Goal: Transaction & Acquisition: Purchase product/service

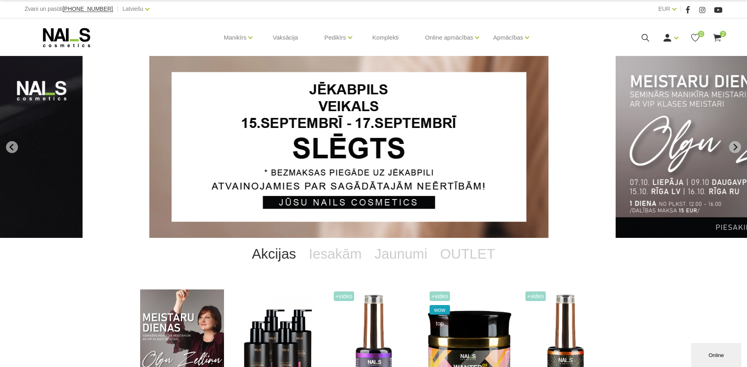
click at [719, 40] on use at bounding box center [718, 38] width 8 height 8
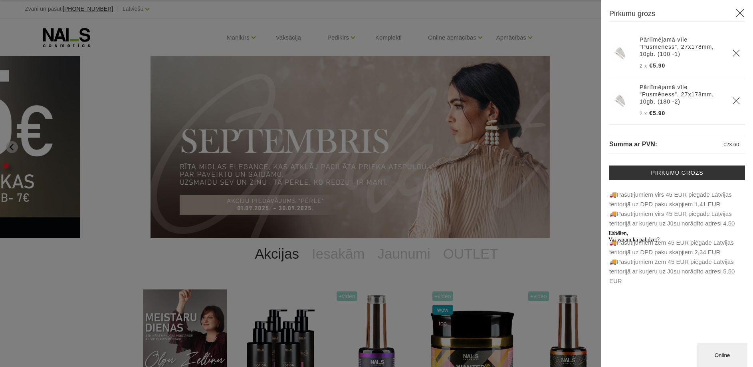
click at [716, 354] on div "Online" at bounding box center [722, 355] width 38 height 6
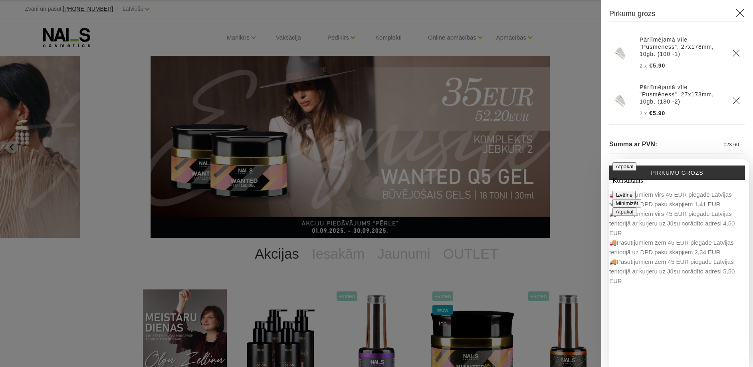
drag, startPoint x: 737, startPoint y: 169, endPoint x: 719, endPoint y: 172, distance: 18.1
click at [641, 199] on button "Minimizēt" at bounding box center [627, 203] width 29 height 8
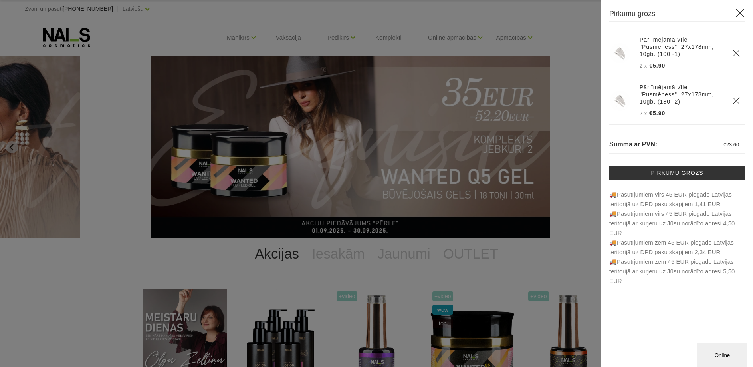
click at [545, 23] on div at bounding box center [376, 183] width 753 height 367
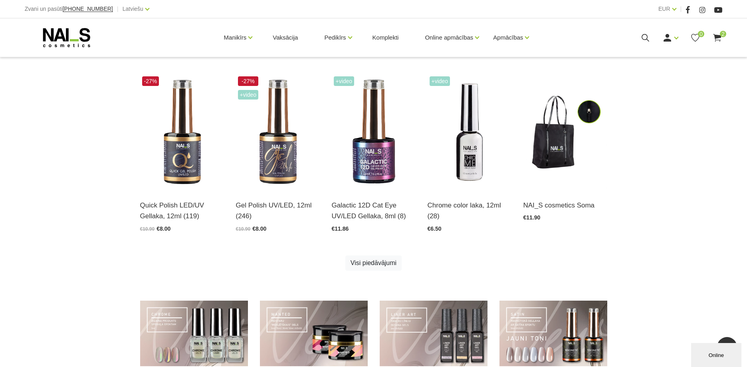
scroll to position [236, 0]
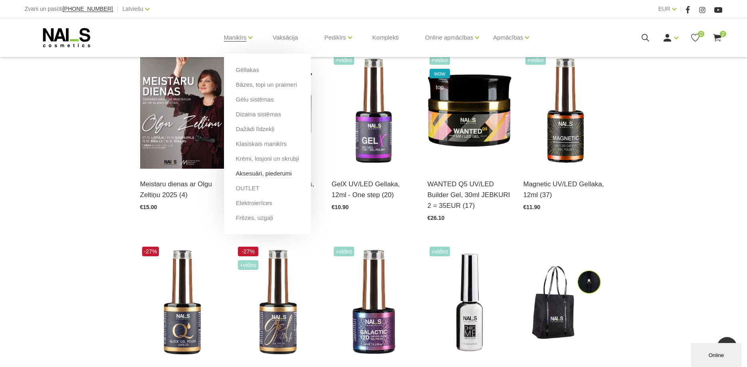
click at [260, 174] on link "Aksesuāri, piederumi" at bounding box center [264, 173] width 56 height 9
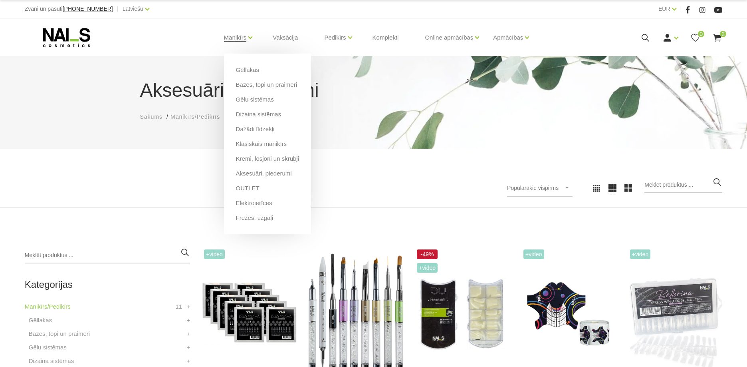
scroll to position [78, 0]
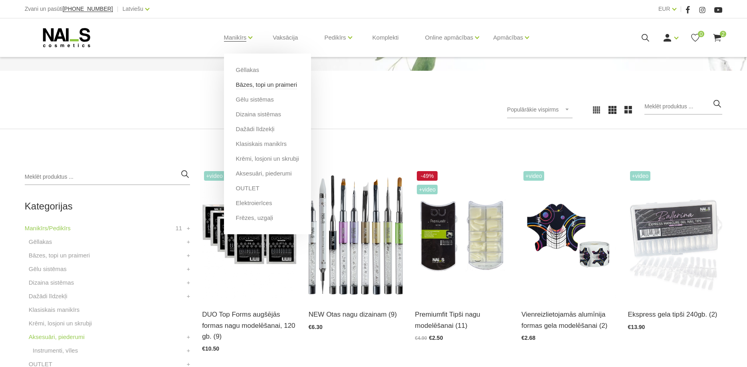
click at [259, 84] on link "Bāzes, topi un praimeri" at bounding box center [266, 84] width 61 height 9
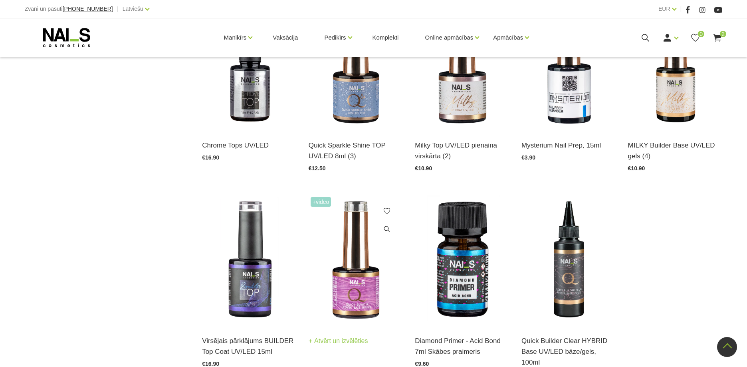
scroll to position [860, 0]
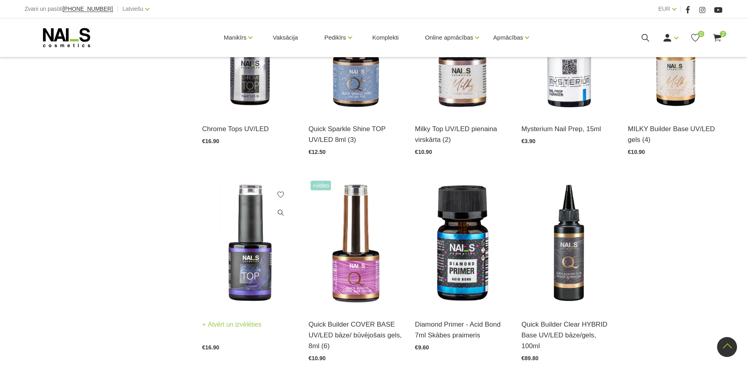
click at [254, 268] on img at bounding box center [249, 244] width 95 height 130
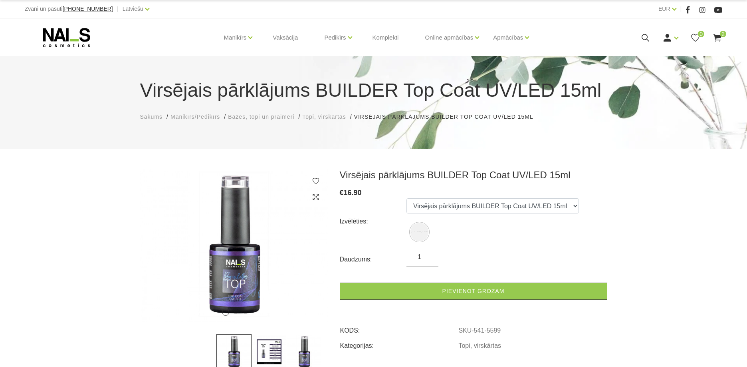
scroll to position [56, 0]
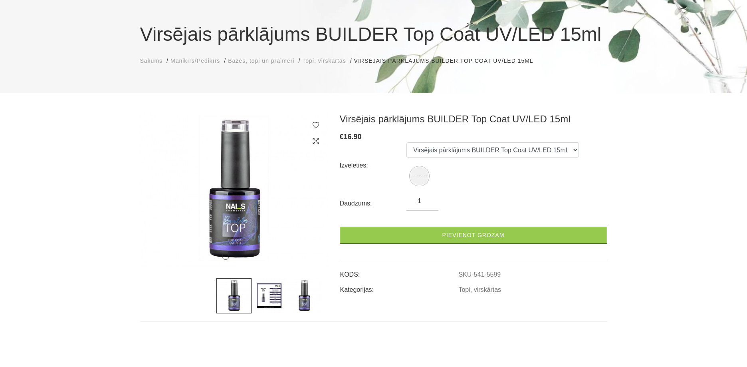
click at [271, 300] on img at bounding box center [269, 295] width 35 height 35
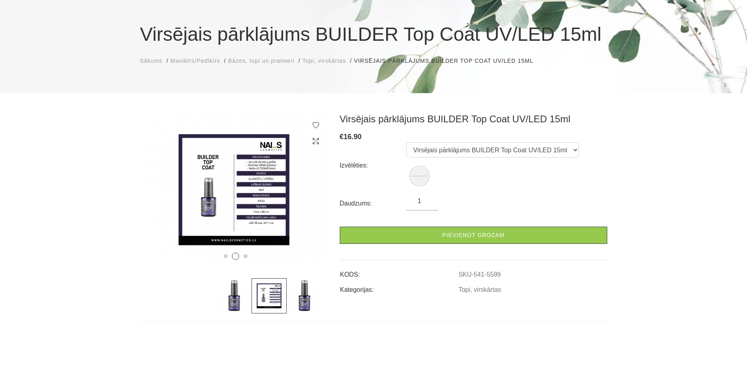
click at [296, 303] on img at bounding box center [304, 295] width 35 height 35
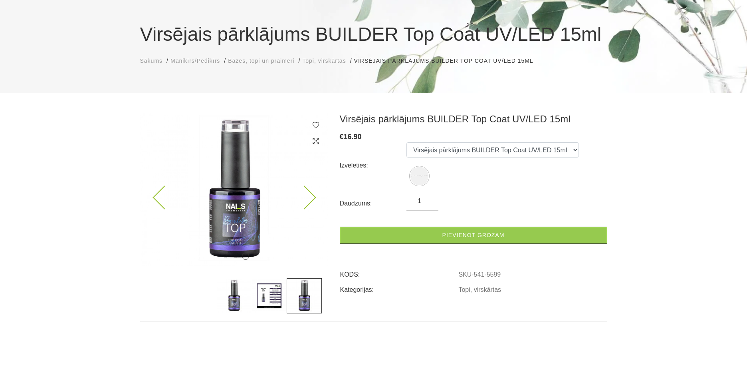
scroll to position [0, 0]
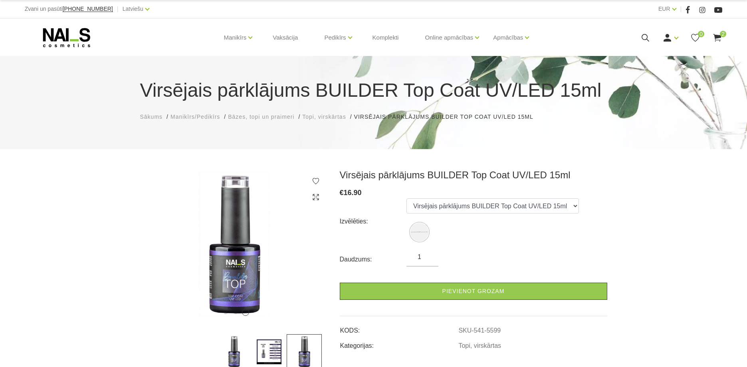
click at [719, 36] on use at bounding box center [718, 38] width 8 height 8
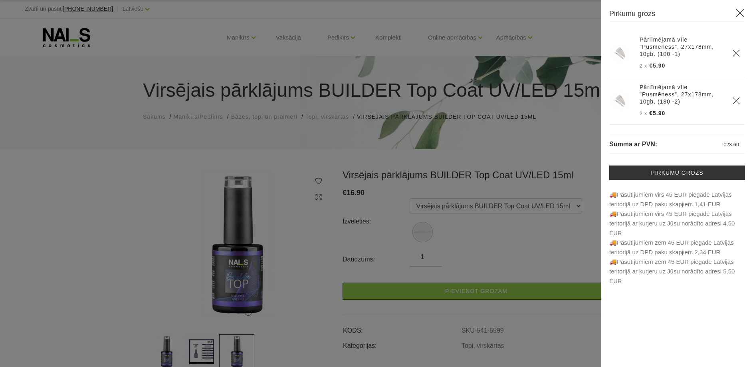
click at [140, 182] on div at bounding box center [376, 183] width 753 height 367
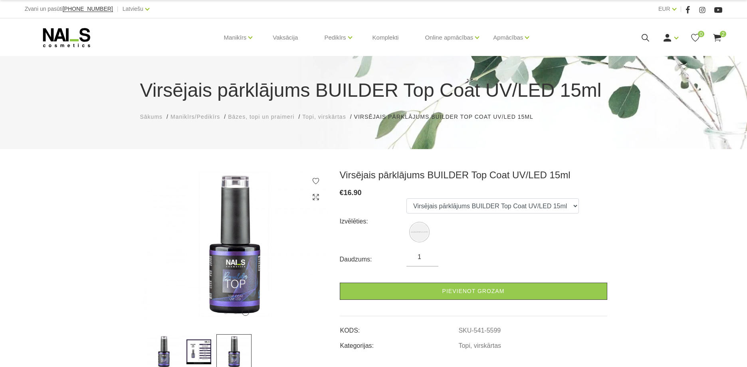
click at [717, 34] on icon at bounding box center [718, 38] width 10 height 10
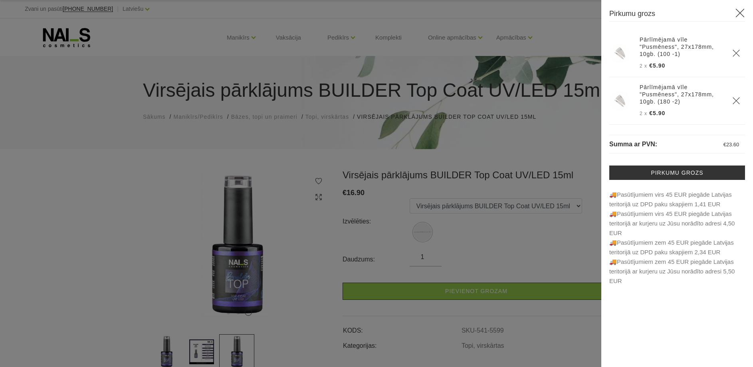
click at [38, 246] on div at bounding box center [376, 183] width 753 height 367
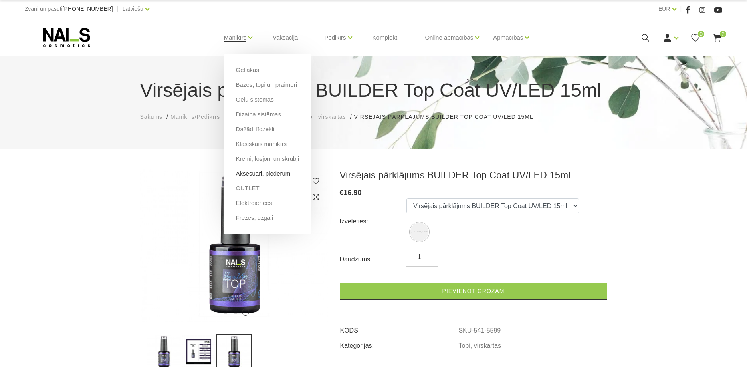
click at [263, 177] on link "Aksesuāri, piederumi" at bounding box center [264, 173] width 56 height 9
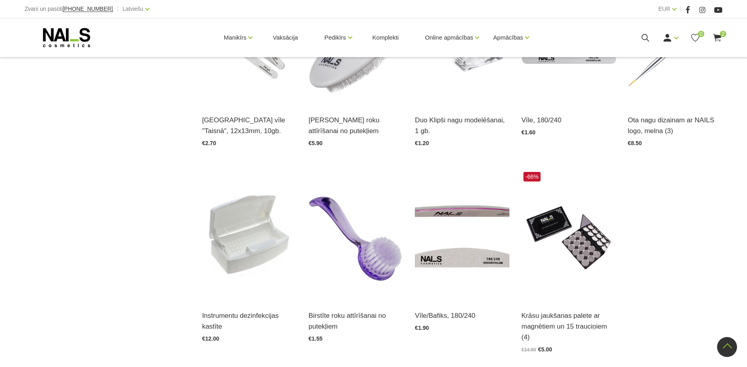
scroll to position [886, 0]
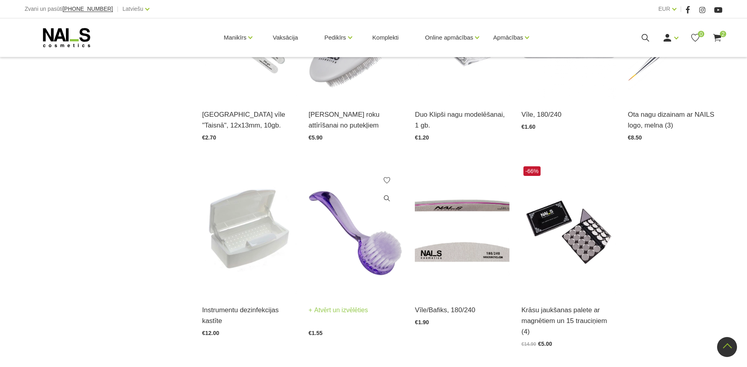
click at [363, 242] on img at bounding box center [356, 229] width 95 height 130
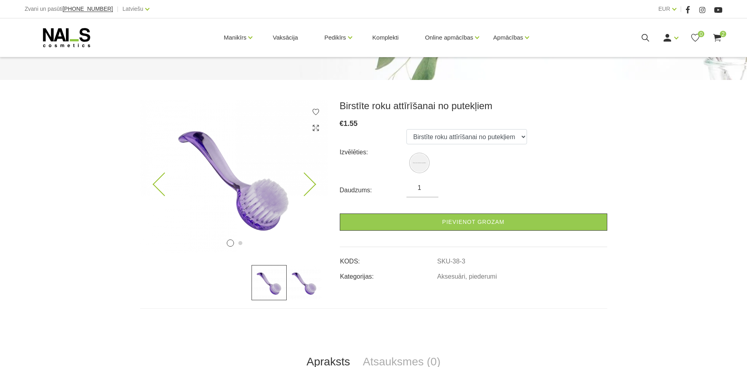
scroll to position [79, 0]
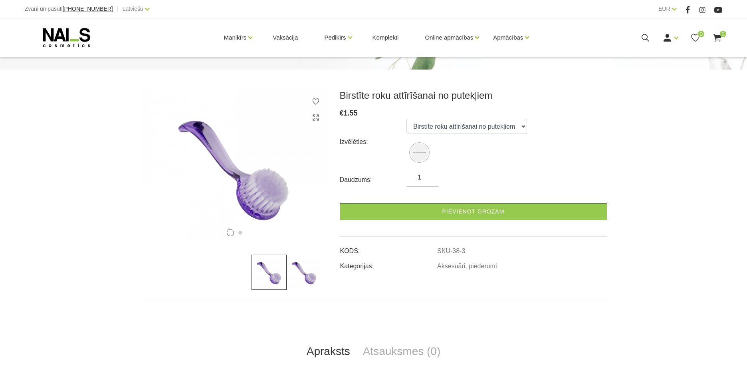
click at [301, 270] on img at bounding box center [304, 271] width 35 height 35
click at [272, 273] on img at bounding box center [269, 271] width 35 height 35
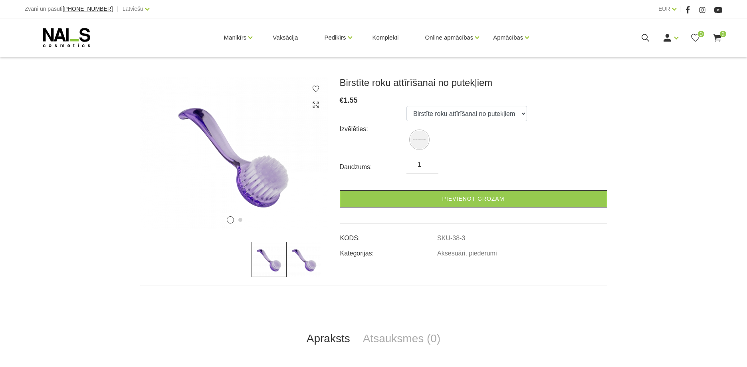
scroll to position [155, 0]
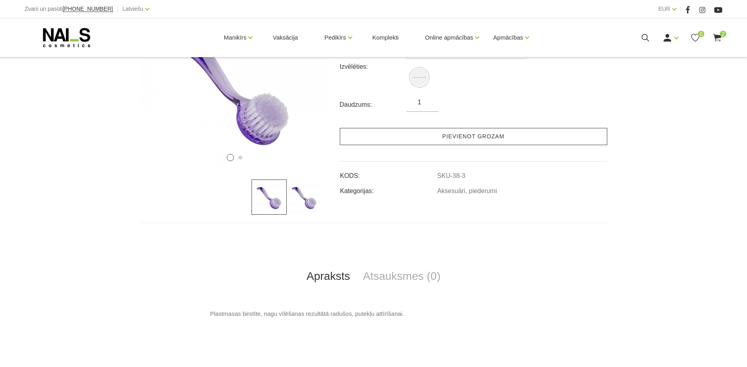
click at [476, 138] on link "Pievienot grozam" at bounding box center [474, 136] width 268 height 17
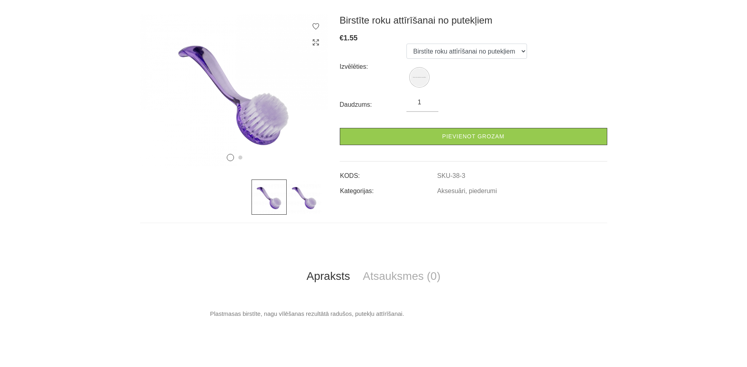
scroll to position [0, 0]
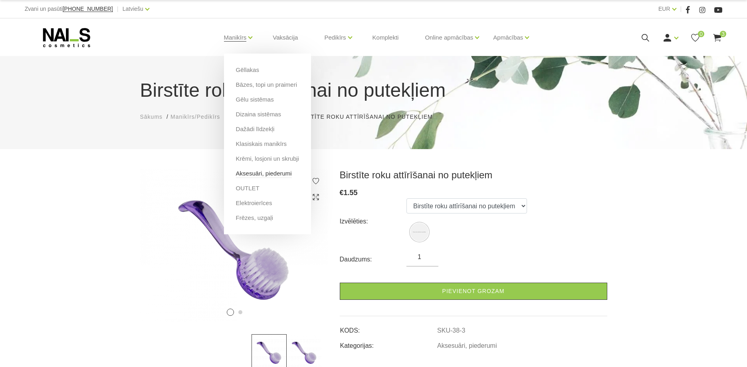
click at [263, 172] on link "Aksesuāri, piederumi" at bounding box center [264, 173] width 56 height 9
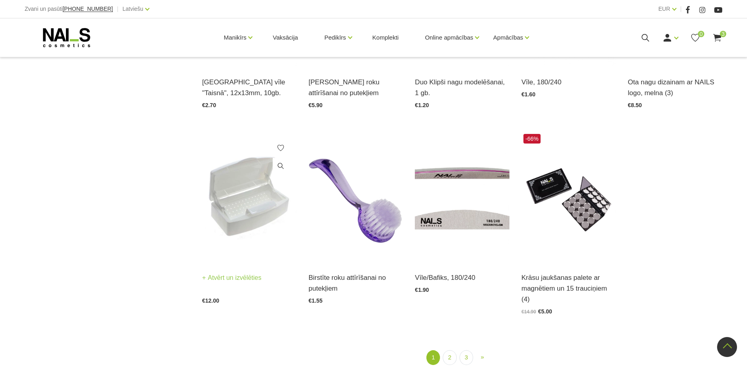
scroll to position [984, 0]
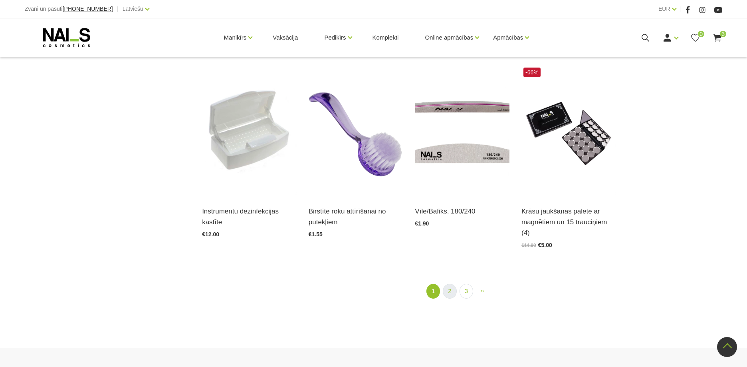
click at [453, 284] on link "2" at bounding box center [450, 291] width 14 height 15
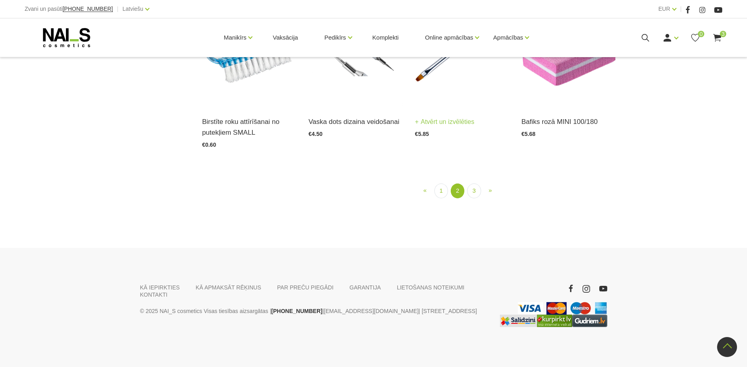
scroll to position [959, 0]
click at [475, 198] on link "3" at bounding box center [474, 190] width 14 height 15
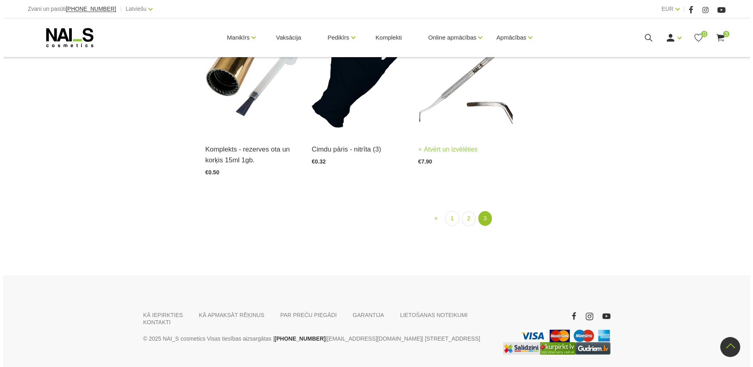
scroll to position [923, 0]
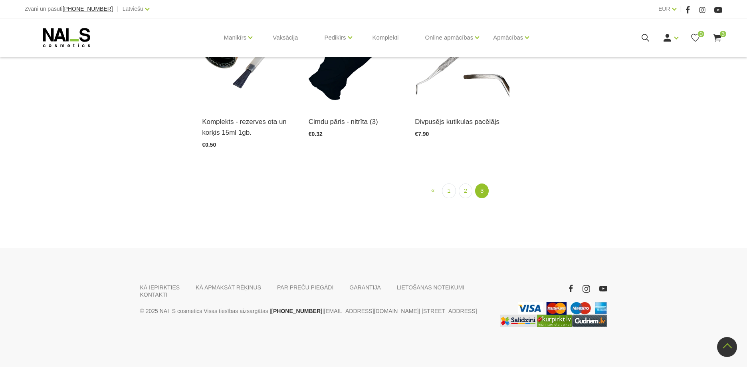
click at [715, 37] on icon at bounding box center [718, 38] width 10 height 10
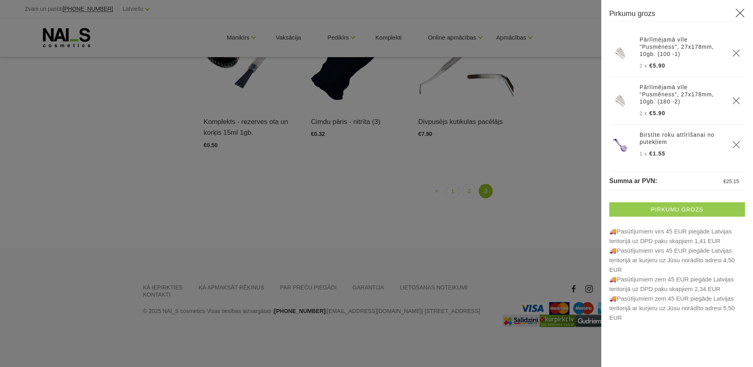
click at [679, 211] on link "Pirkumu grozs" at bounding box center [678, 209] width 136 height 14
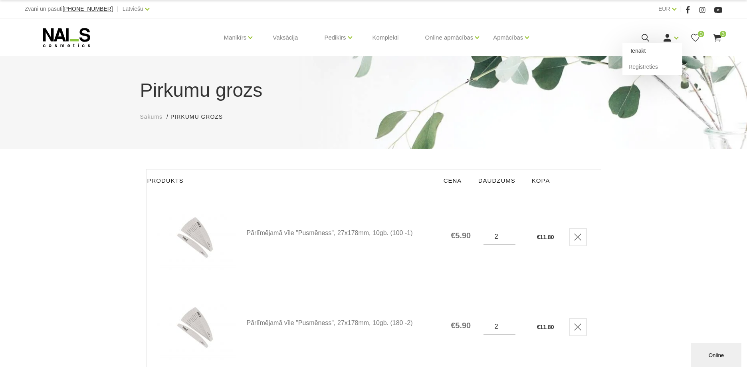
click at [646, 51] on link "Ienākt" at bounding box center [653, 51] width 60 height 16
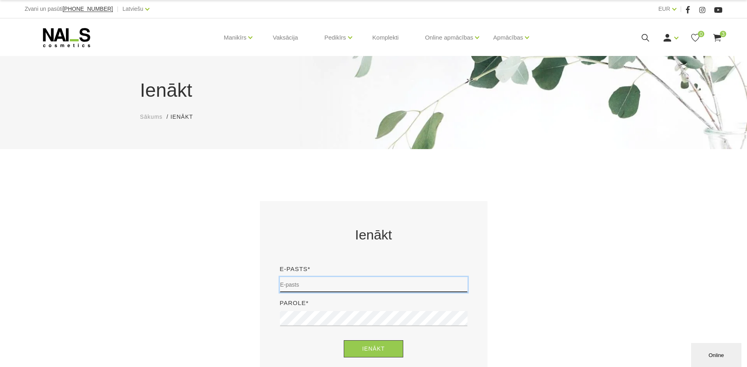
type input "indracuncule@gmail.com"
click at [378, 348] on button "Ienākt" at bounding box center [374, 348] width 60 height 17
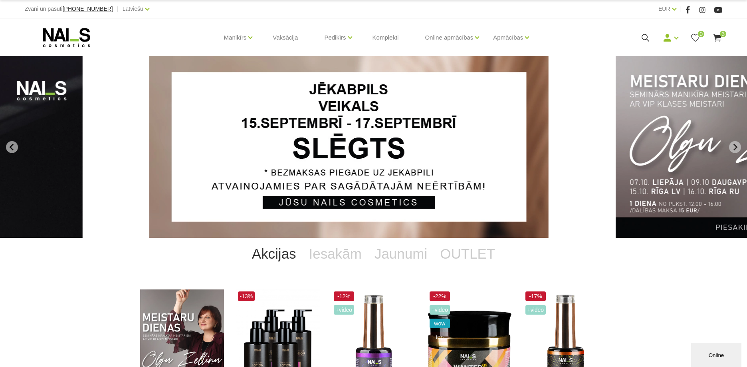
click at [704, 34] on span "0" at bounding box center [701, 34] width 6 height 6
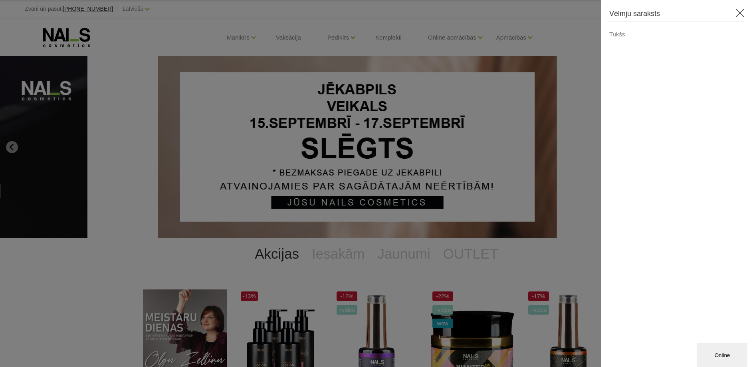
click at [737, 19] on h3 "Vēlmju saraksts" at bounding box center [678, 15] width 136 height 14
click at [739, 14] on icon at bounding box center [740, 13] width 10 height 10
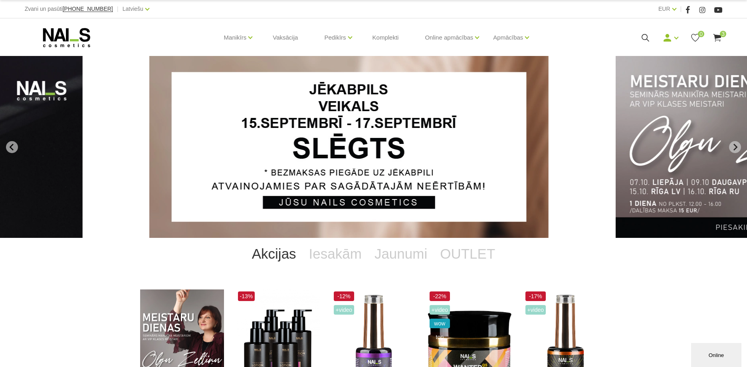
click at [719, 41] on icon at bounding box center [718, 38] width 10 height 10
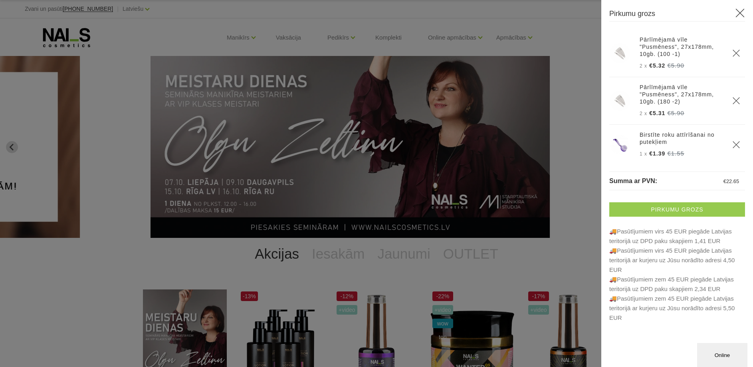
click at [687, 211] on link "Pirkumu grozs" at bounding box center [678, 209] width 136 height 14
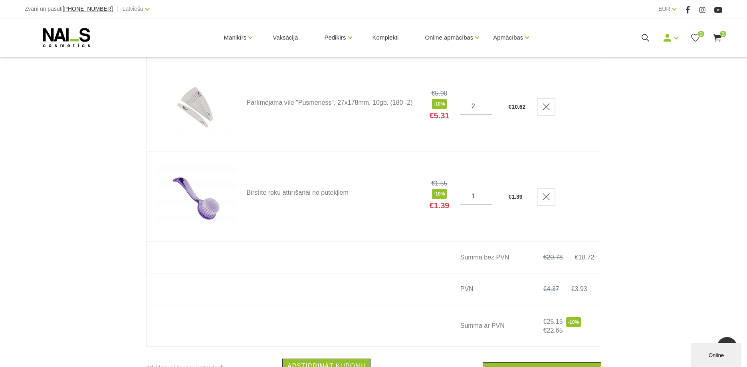
scroll to position [277, 0]
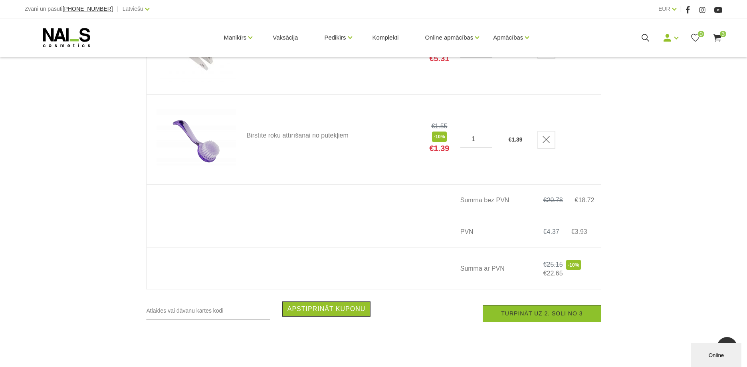
click at [552, 316] on link "Turpināt uz 2. soli no 3" at bounding box center [542, 313] width 118 height 17
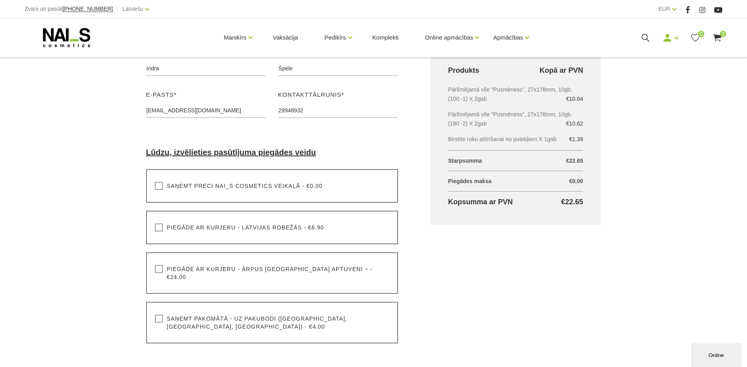
scroll to position [147, 0]
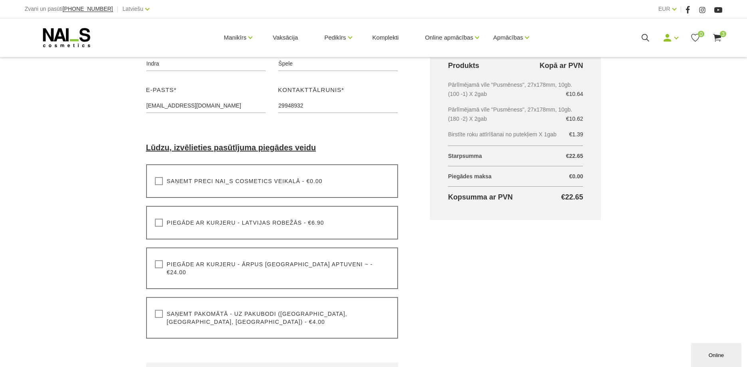
click at [159, 310] on label "Saņemt pakomātā - uz pakubodi ([GEOGRAPHIC_DATA], [GEOGRAPHIC_DATA], [GEOGRAPHI…" at bounding box center [272, 318] width 235 height 16
click at [0, 0] on input "Saņemt pakomātā - uz pakubodi ([GEOGRAPHIC_DATA], [GEOGRAPHIC_DATA], [GEOGRAPHI…" at bounding box center [0, 0] width 0 height 0
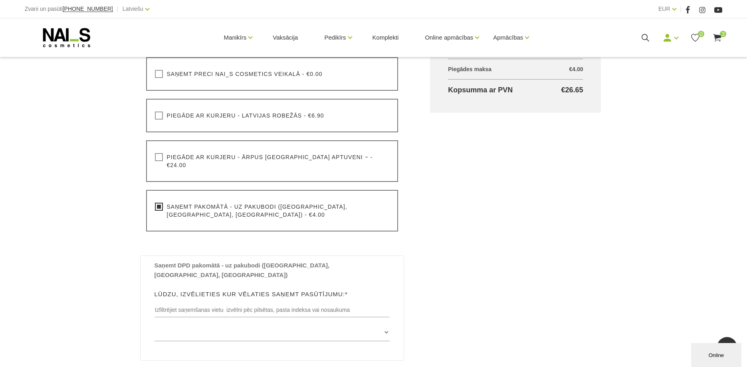
scroll to position [0, 0]
